Goal: Information Seeking & Learning: Learn about a topic

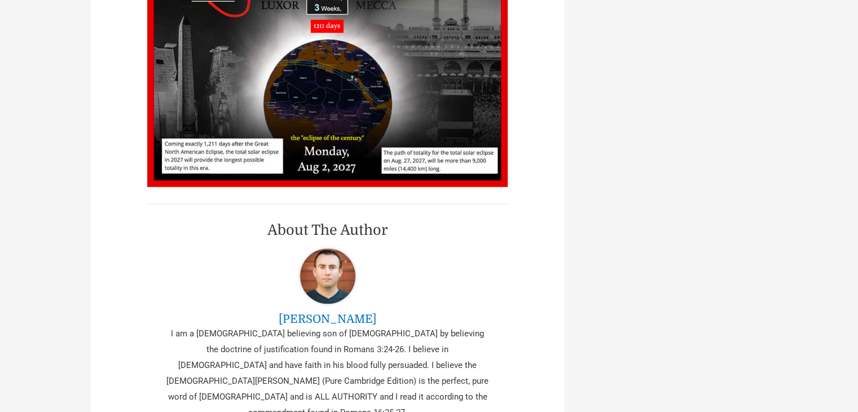
scroll to position [1661, 0]
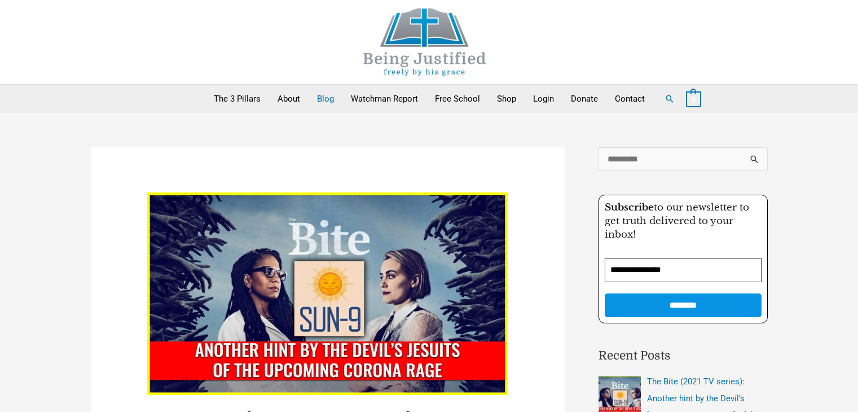
scroll to position [645, 0]
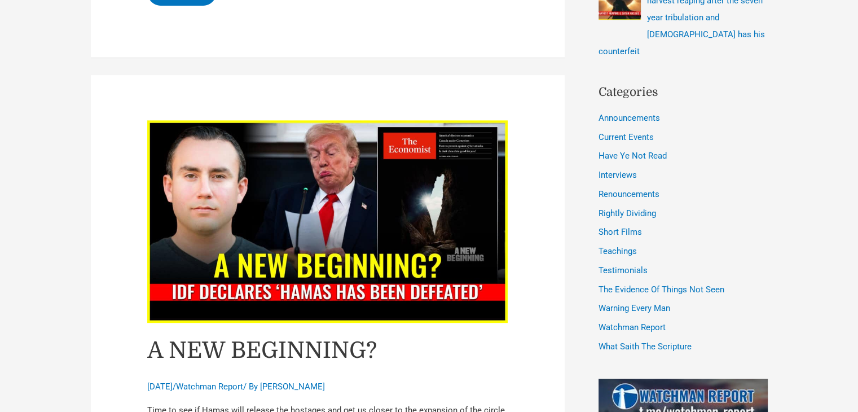
drag, startPoint x: 853, startPoint y: 70, endPoint x: 866, endPoint y: 69, distance: 13.0
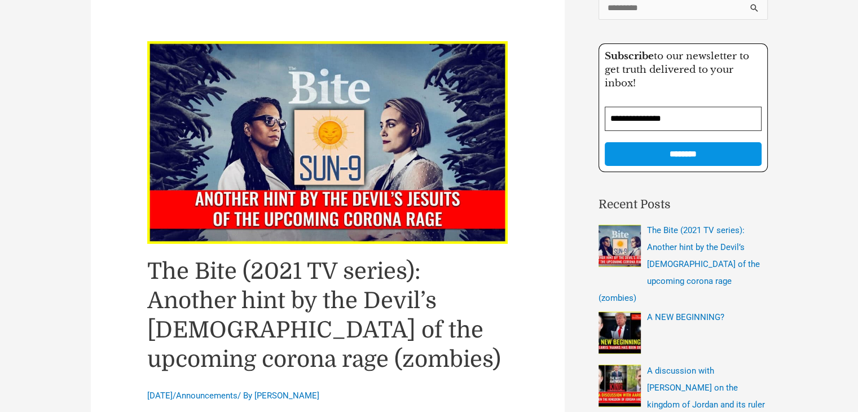
scroll to position [158, 0]
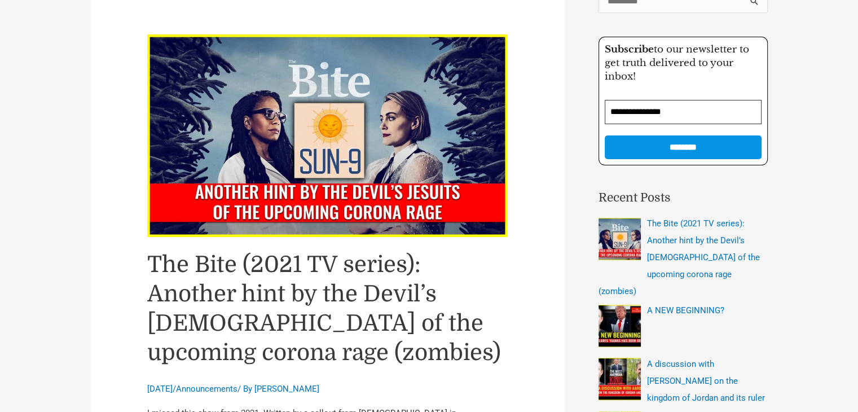
click at [447, 100] on img "Read: The Bite (2021 TV series): Another hint by the Devil’s Jesuits of the upc…" at bounding box center [327, 135] width 361 height 203
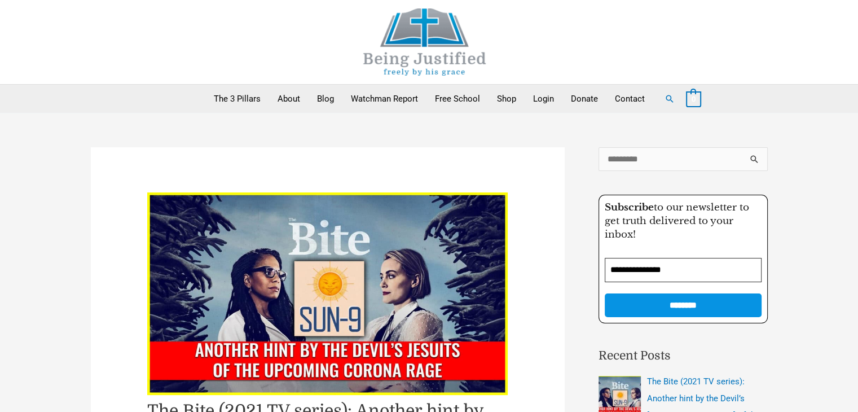
scroll to position [360, 0]
